Goal: Task Accomplishment & Management: Complete application form

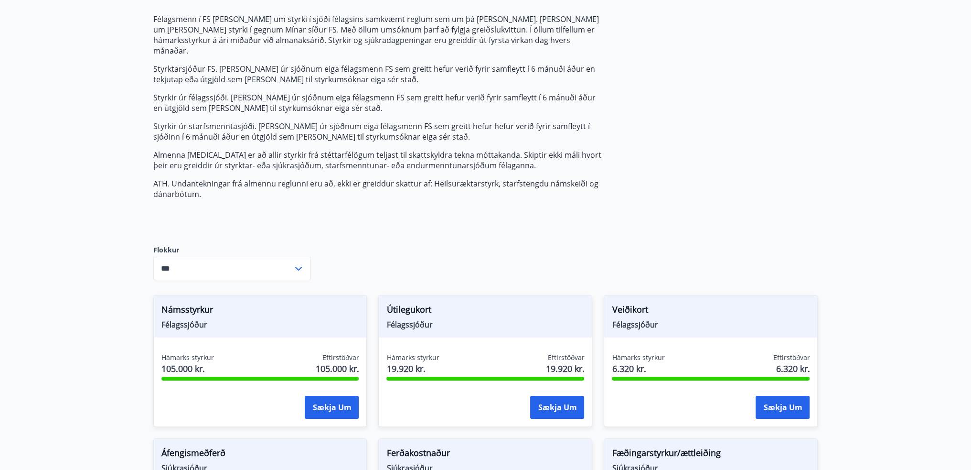
scroll to position [96, 0]
click at [571, 214] on div "Félagsmenn í FS [PERSON_NAME] um styrki í sjóði félagsins samkvæmt reglum sem u…" at bounding box center [378, 122] width 451 height 216
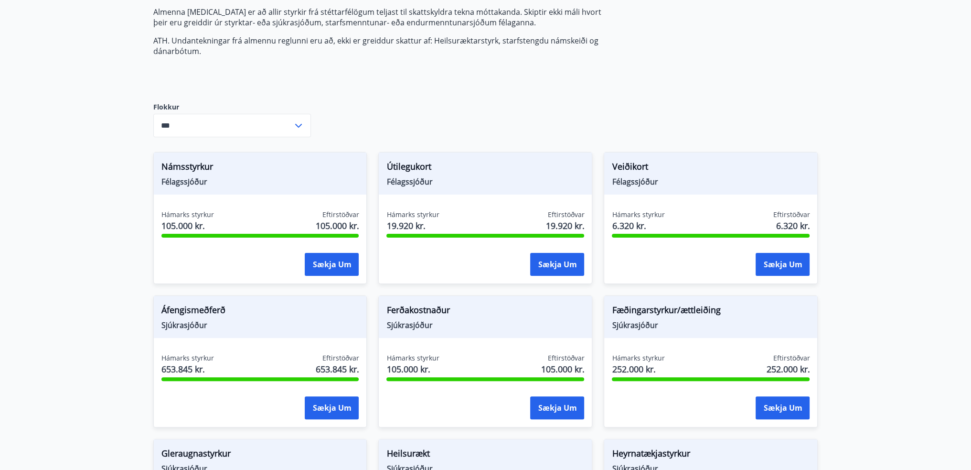
scroll to position [239, 0]
click at [338, 396] on button "Sækja um" at bounding box center [332, 407] width 54 height 23
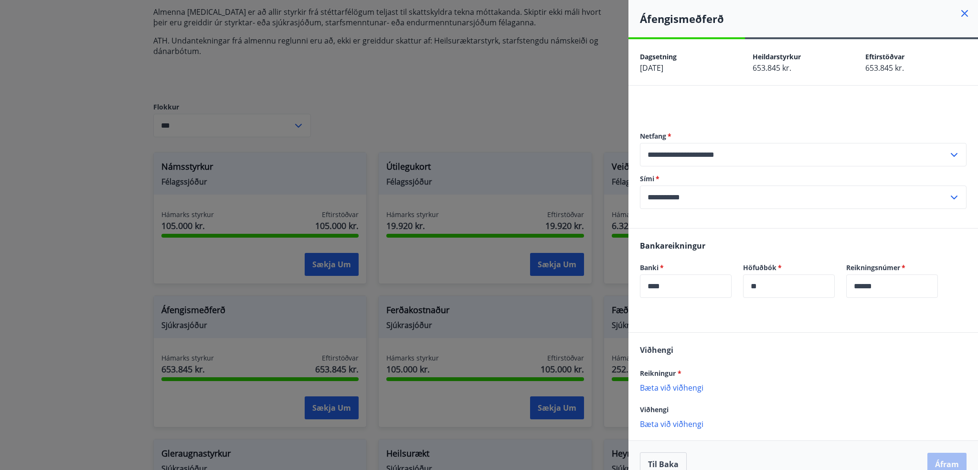
click at [959, 18] on icon at bounding box center [964, 13] width 11 height 11
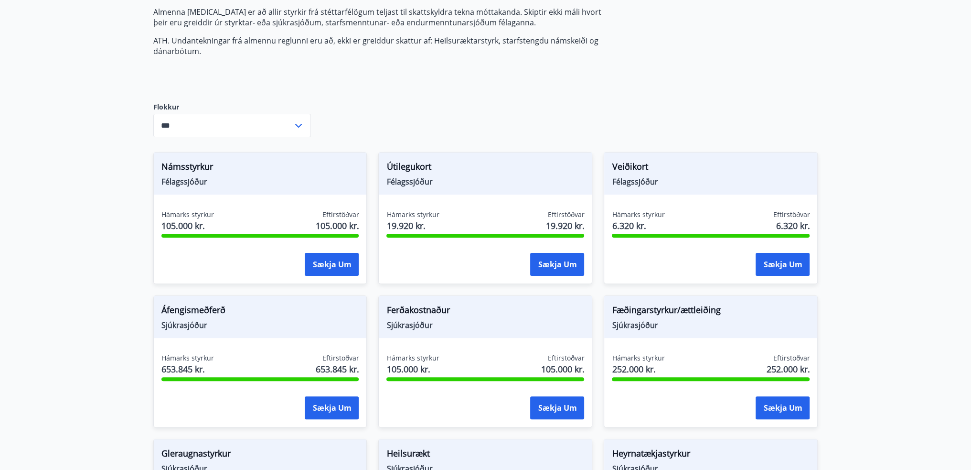
click at [473, 305] on span "Ferðakostnaður" at bounding box center [485, 311] width 198 height 16
click at [836, 280] on main "Styrkir Félagsmenn í FS [PERSON_NAME] um styrki í sjóði félagsins samkvæmt regl…" at bounding box center [485, 406] width 971 height 1212
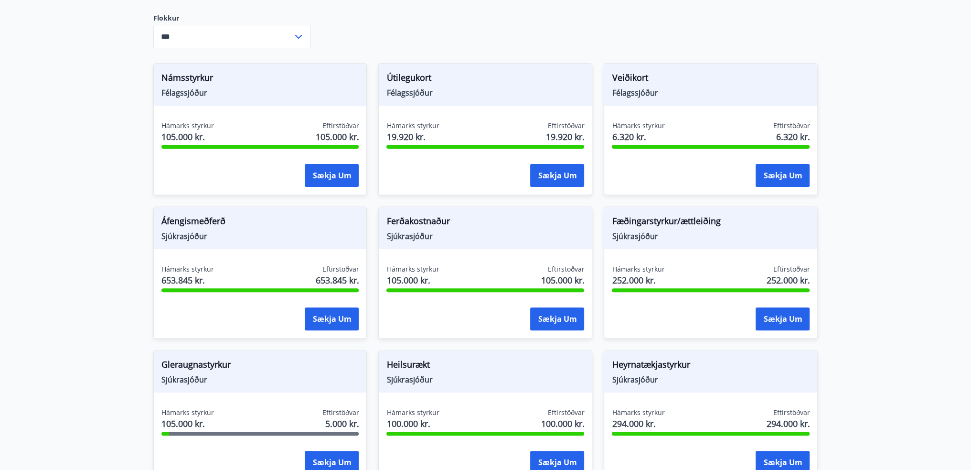
scroll to position [478, 0]
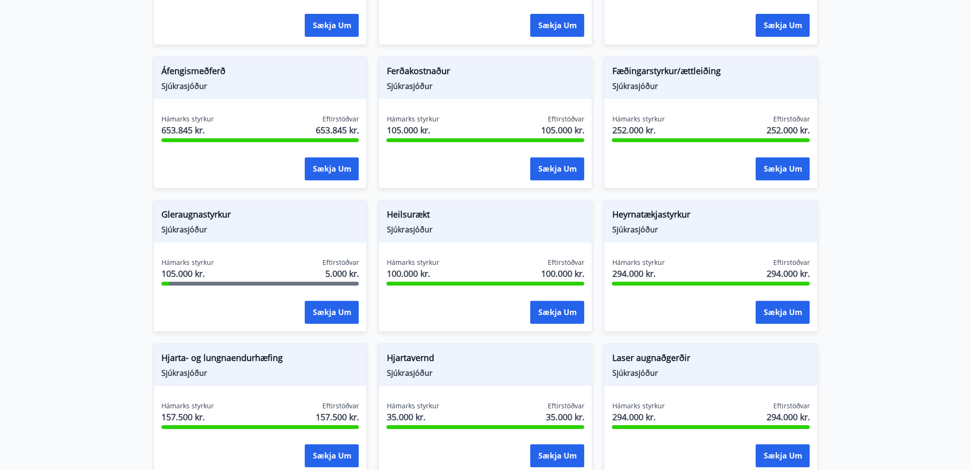
click at [777, 224] on span "Sjúkrasjóður" at bounding box center [711, 229] width 198 height 11
click at [887, 317] on main "Styrkir Félagsmenn í FS [PERSON_NAME] um styrki í sjóði félagsins samkvæmt regl…" at bounding box center [485, 167] width 971 height 1212
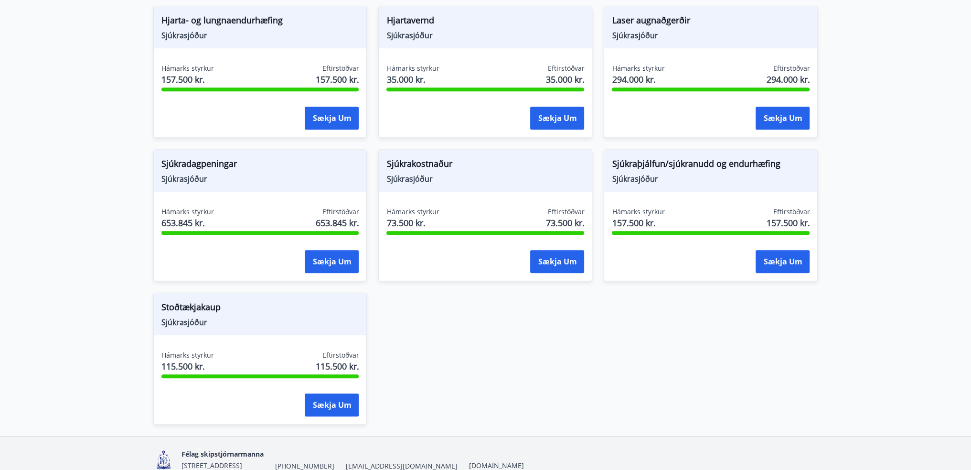
scroll to position [801, 0]
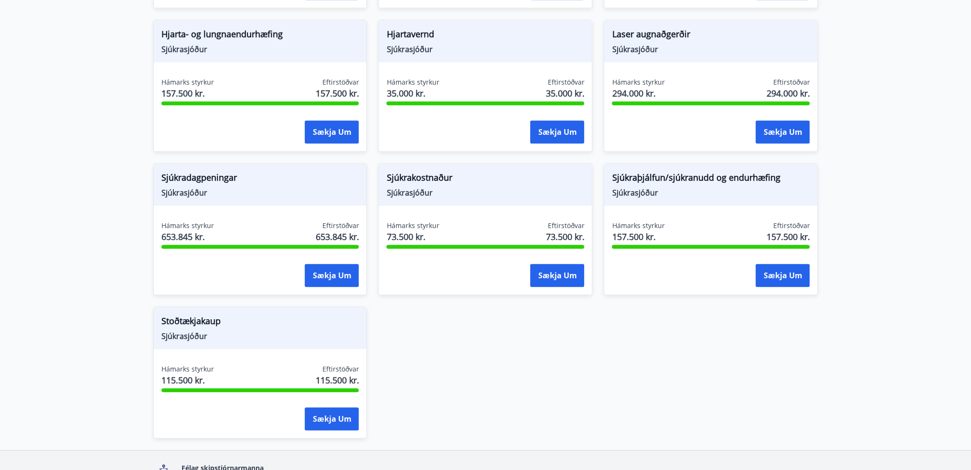
click at [739, 77] on div "Hámarks styrkur 294.000 kr. Eftirstöðvar 294.000 kr." at bounding box center [711, 89] width 198 height 24
click at [642, 44] on span "Sjúkrasjóður" at bounding box center [711, 49] width 198 height 11
click at [642, 28] on span "Laser augnaðgerðir" at bounding box center [711, 36] width 198 height 16
click at [651, 87] on span "294.000 kr." at bounding box center [638, 93] width 53 height 12
click at [772, 120] on button "Sækja um" at bounding box center [783, 131] width 54 height 23
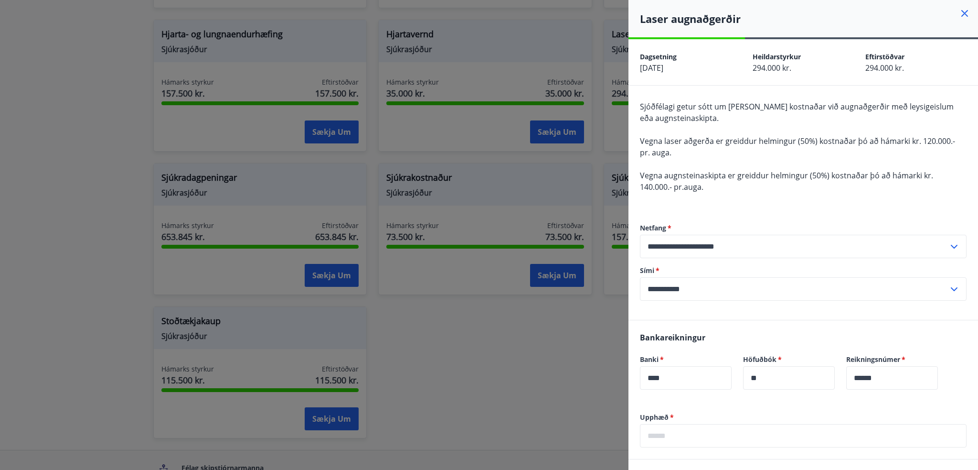
click at [963, 18] on h4 "Laser augnaðgerðir" at bounding box center [809, 18] width 338 height 14
click at [959, 13] on icon at bounding box center [964, 13] width 11 height 11
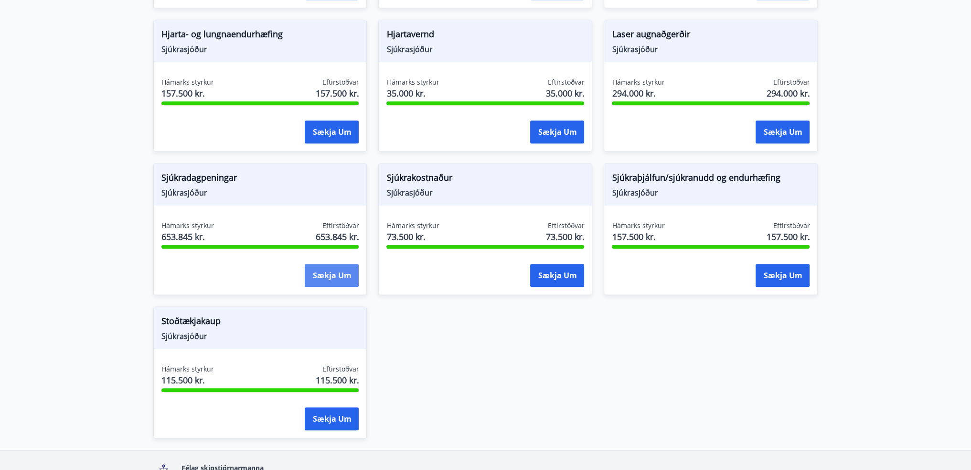
click at [311, 265] on button "Sækja um" at bounding box center [332, 275] width 54 height 23
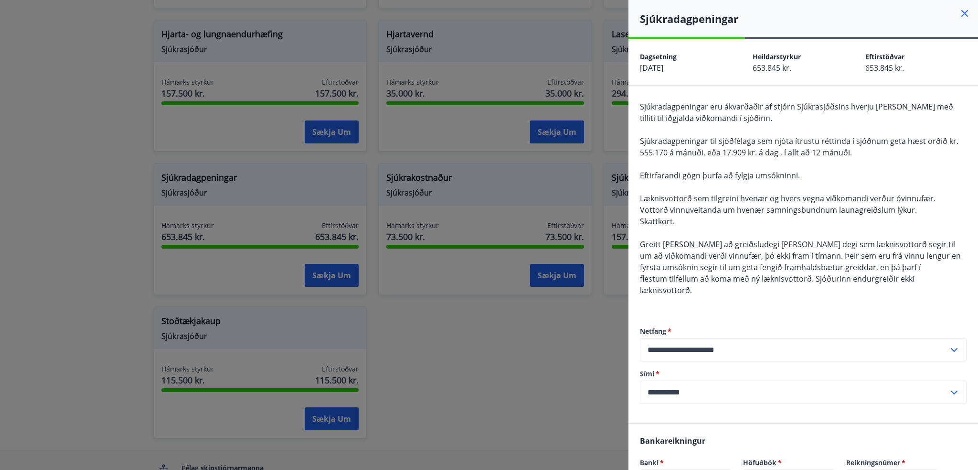
click at [959, 17] on icon at bounding box center [964, 13] width 11 height 11
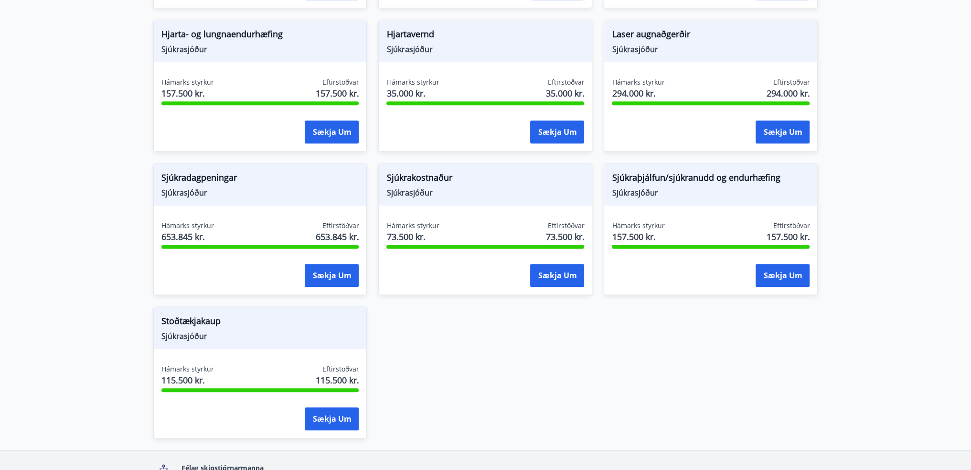
click at [433, 267] on div "Sækja um" at bounding box center [485, 276] width 198 height 24
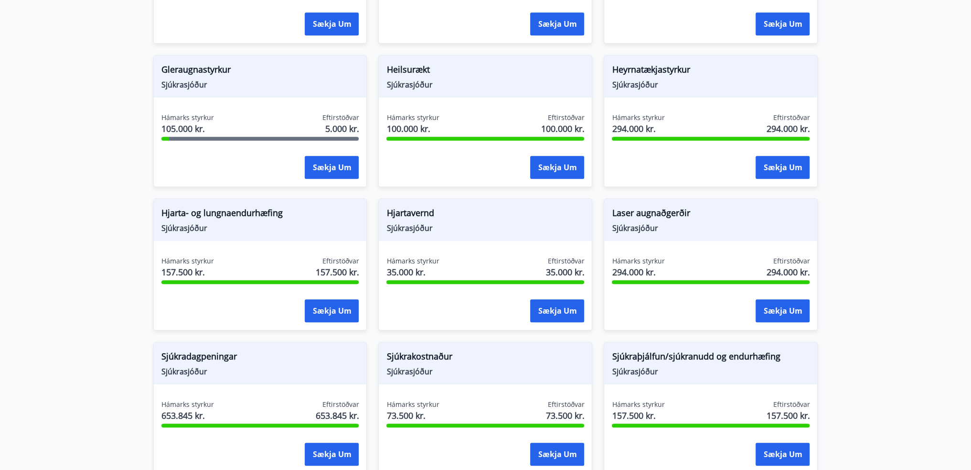
scroll to position [610, 0]
